Goal: Check status: Check status

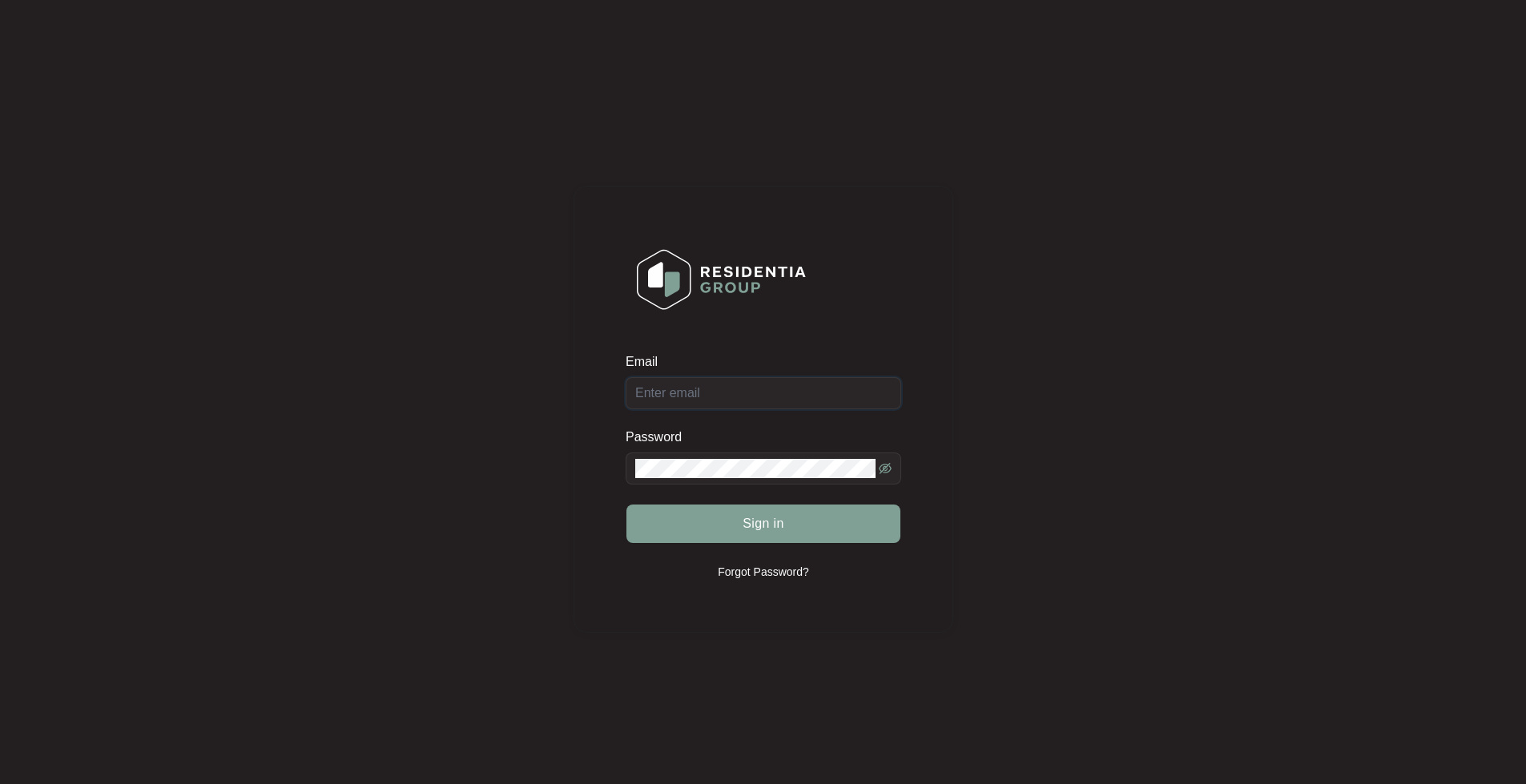
click at [664, 397] on input "Email" at bounding box center [763, 392] width 276 height 32
type input "[EMAIL_ADDRESS][DOMAIN_NAME]"
click at [626, 504] on button "Sign in" at bounding box center [763, 524] width 274 height 38
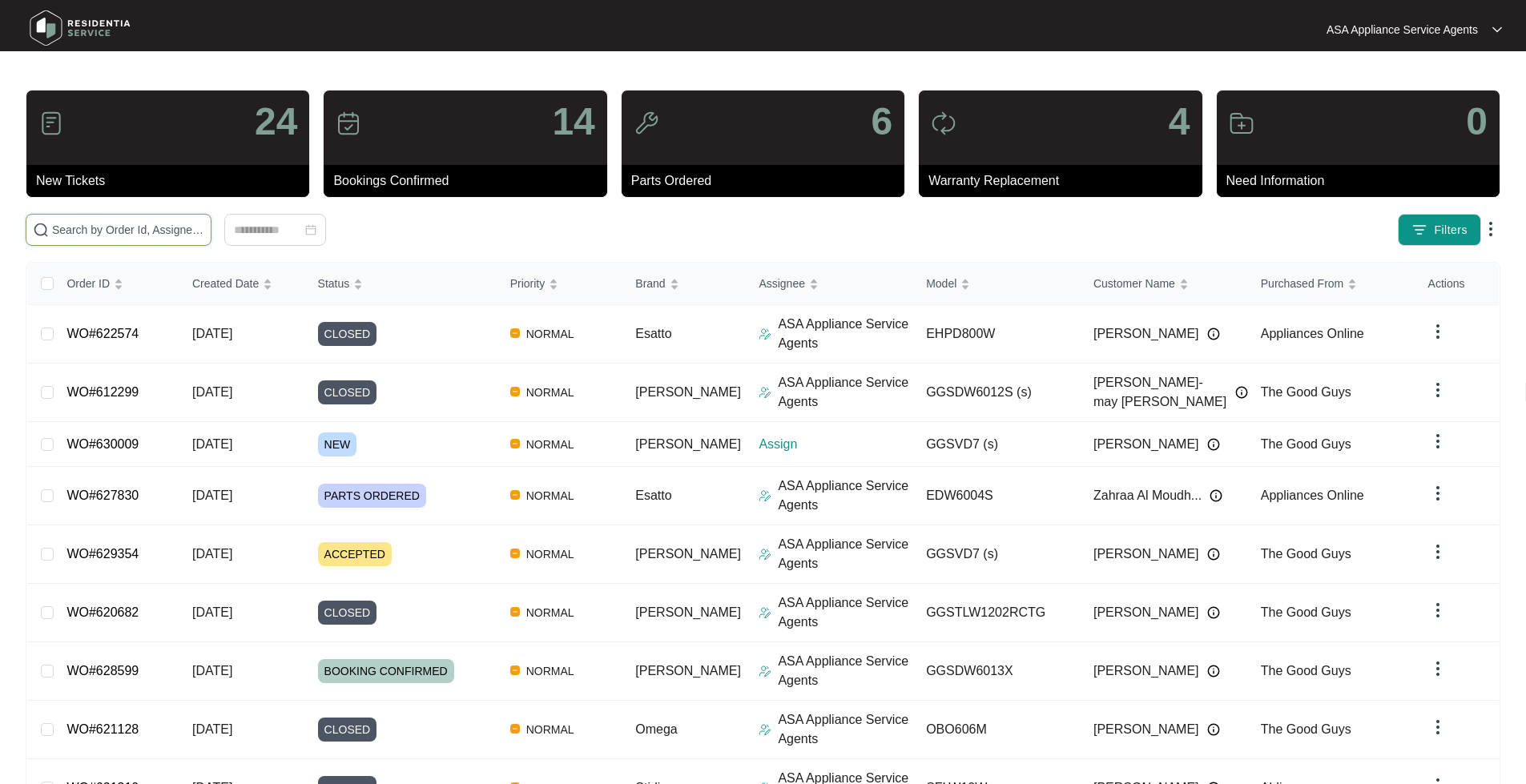
click at [115, 237] on input "text" at bounding box center [127, 230] width 152 height 17
paste input "WO#622331"
type input "WO#622331"
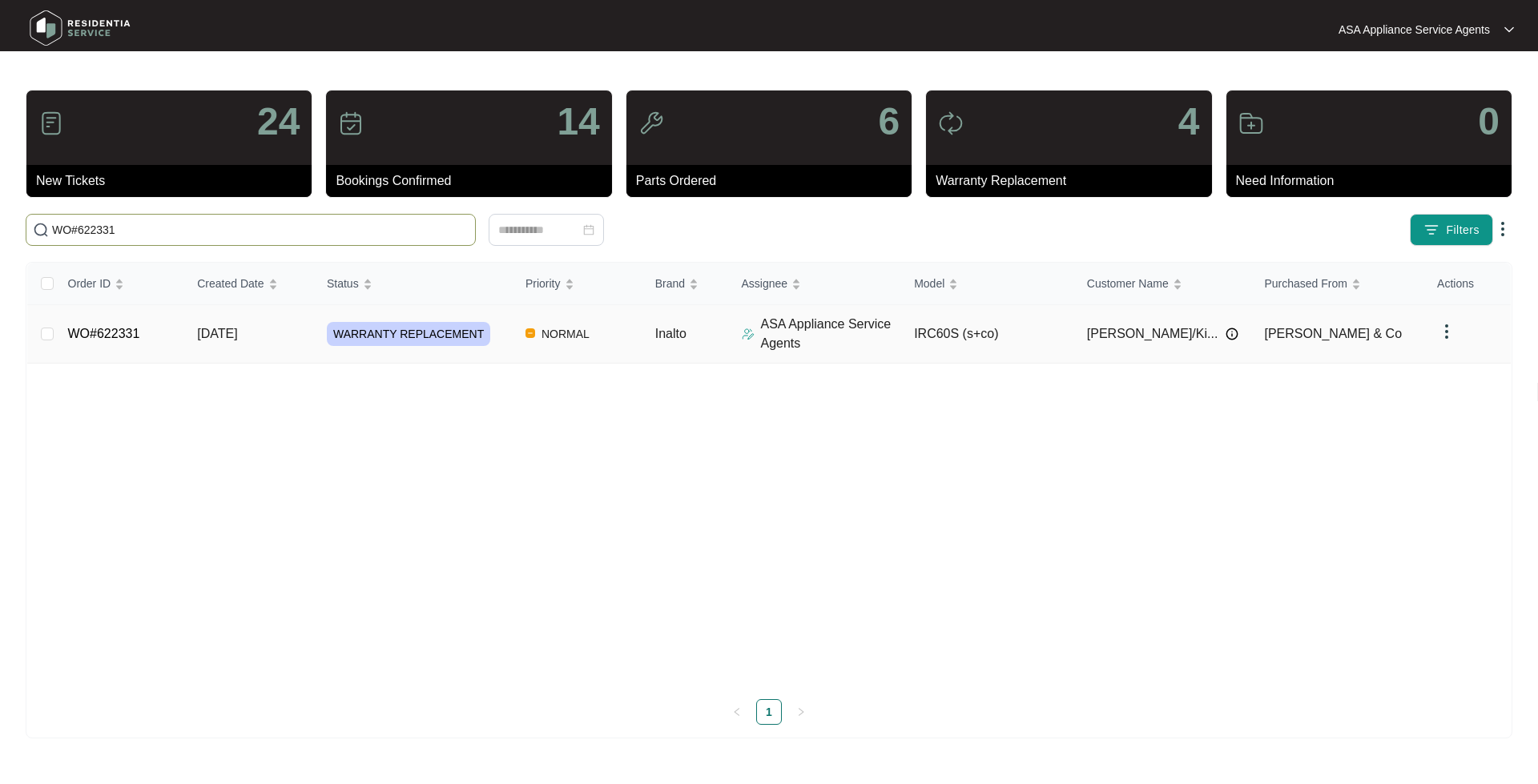
click at [107, 331] on link "WO#622331" at bounding box center [103, 333] width 72 height 13
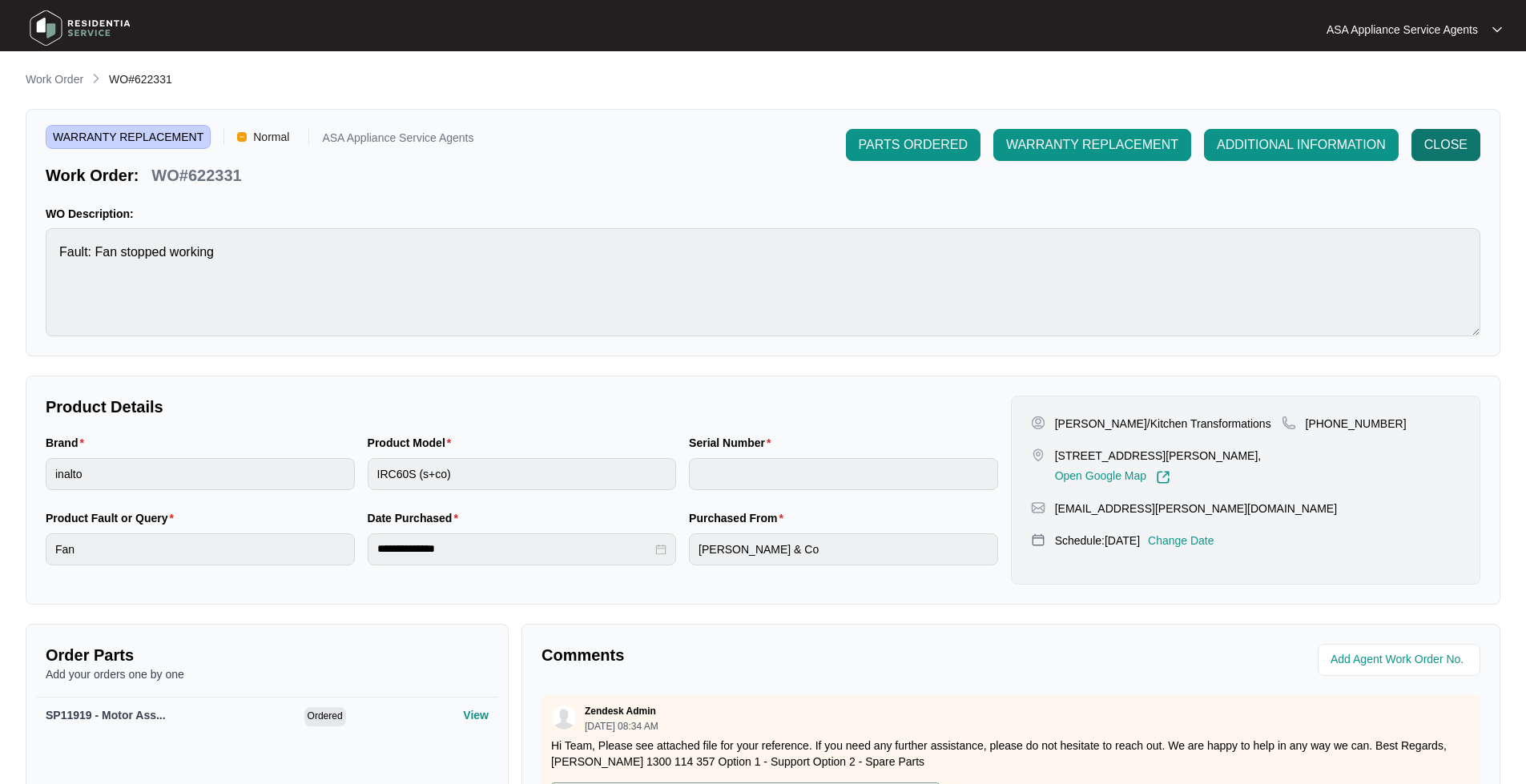
click at [1436, 160] on button "CLOSE" at bounding box center [1446, 145] width 69 height 32
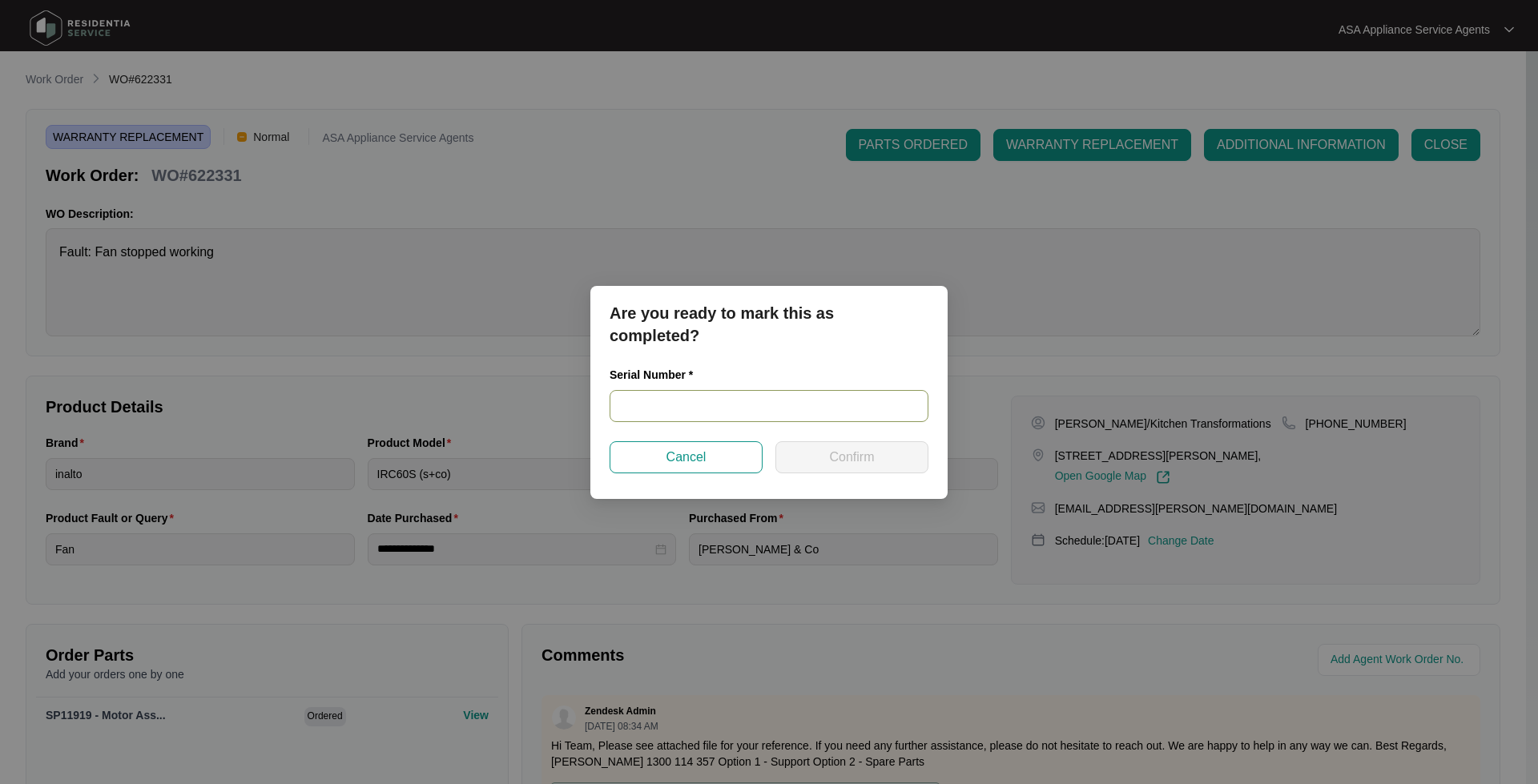
drag, startPoint x: 709, startPoint y: 410, endPoint x: 716, endPoint y: 404, distance: 9.2
click at [711, 410] on input "text" at bounding box center [769, 405] width 319 height 32
paste input "RR0325001392"
type input "RR0325001392"
click at [831, 465] on span "Confirm" at bounding box center [851, 458] width 45 height 19
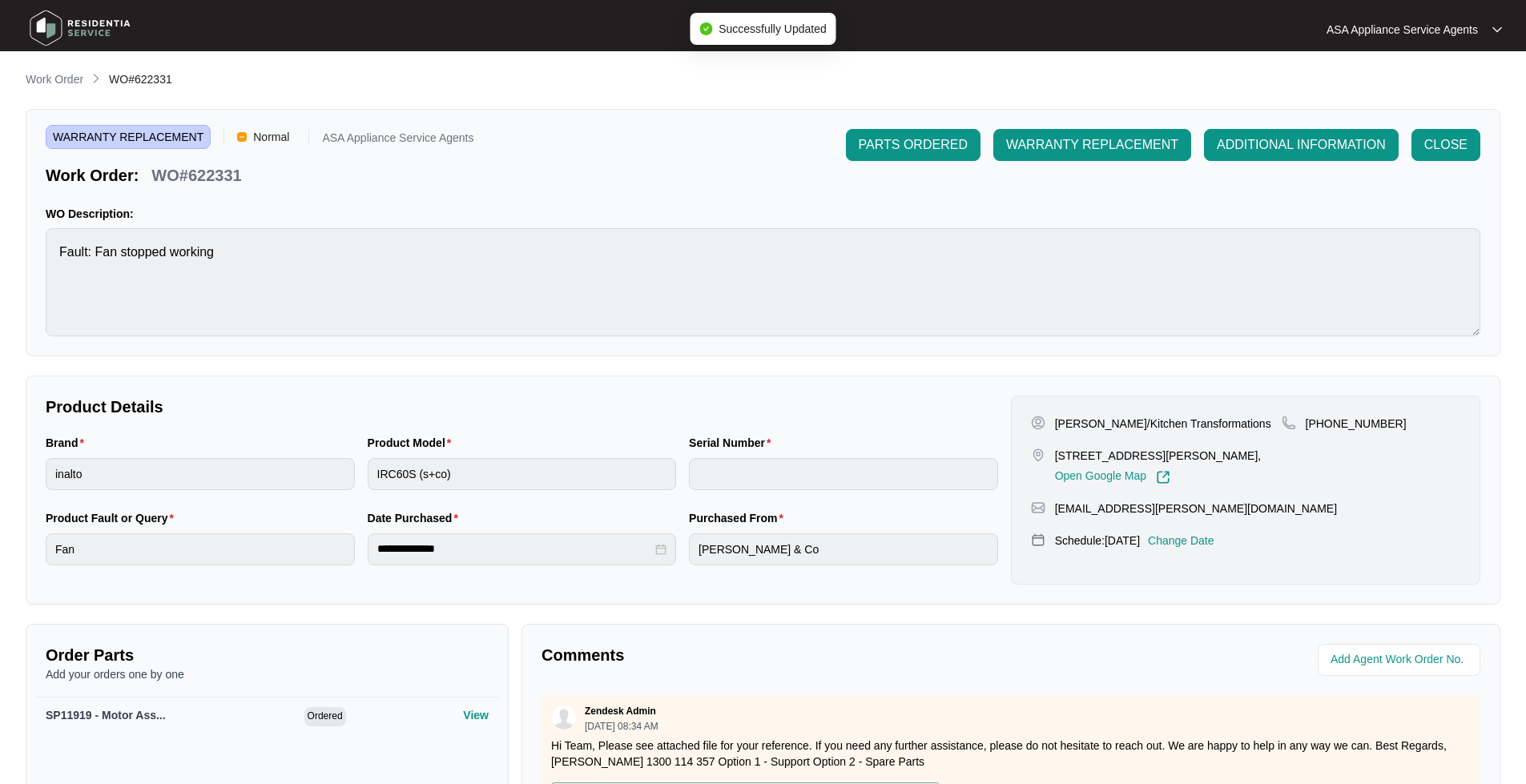
type input "RR0325001392"
